Goal: Find specific page/section: Find specific page/section

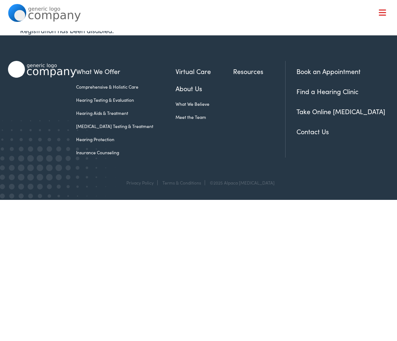
click at [319, 132] on link "Contact Us" at bounding box center [313, 131] width 32 height 9
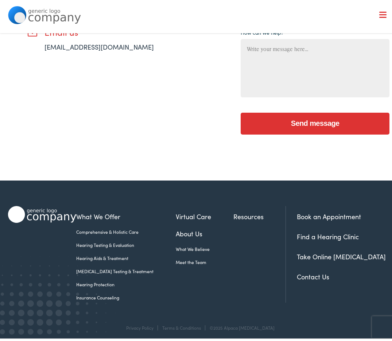
scroll to position [231, 0]
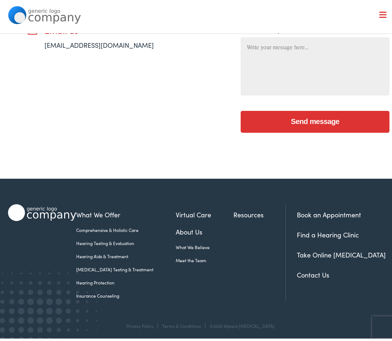
click at [320, 232] on link "Find a Hearing Clinic" at bounding box center [328, 232] width 62 height 9
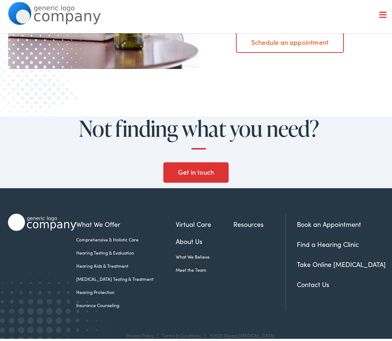
scroll to position [782, 0]
